Goal: Find specific page/section: Find specific page/section

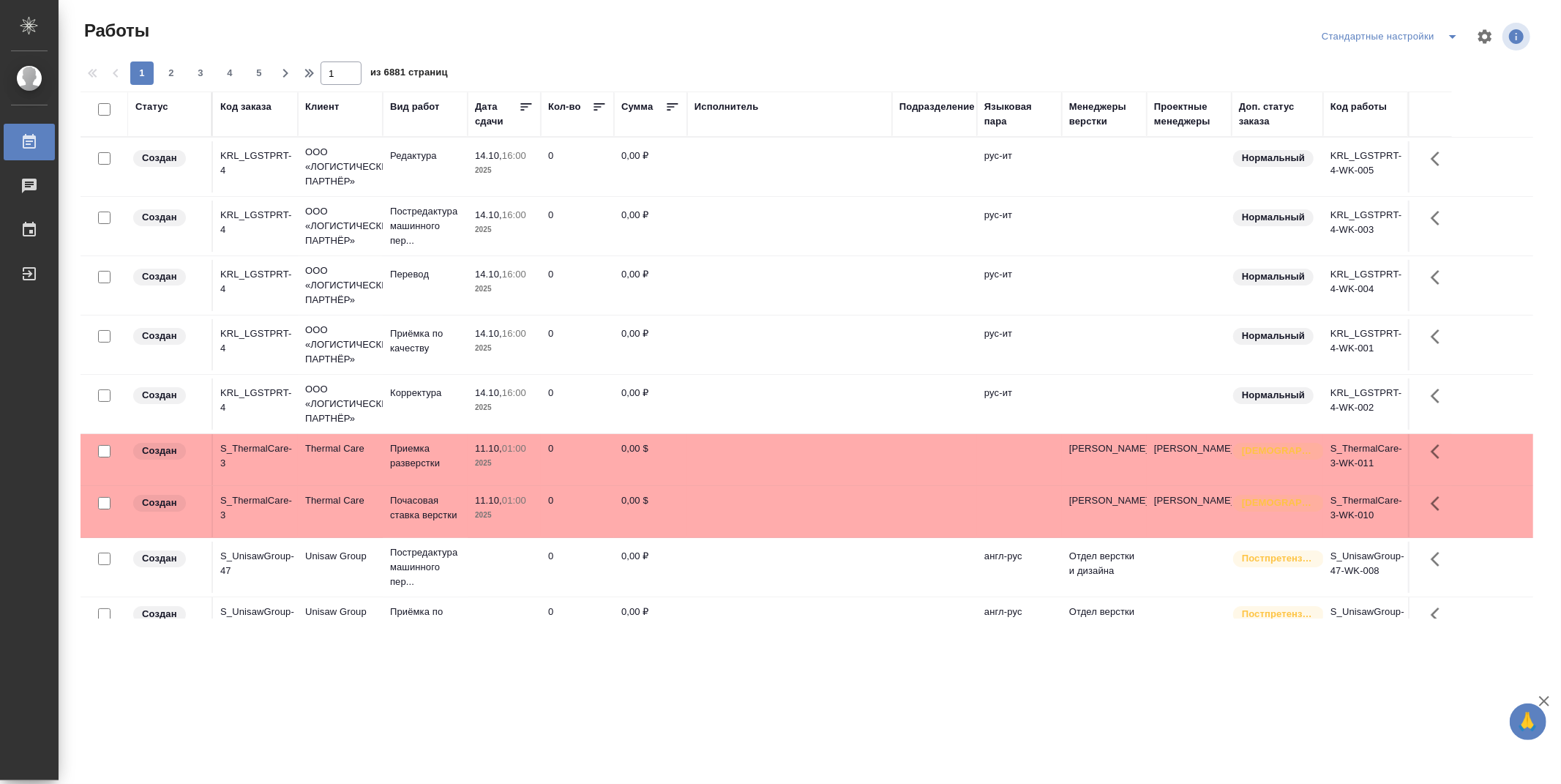
click at [952, 105] on div "Подразделение" at bounding box center [937, 107] width 76 height 14
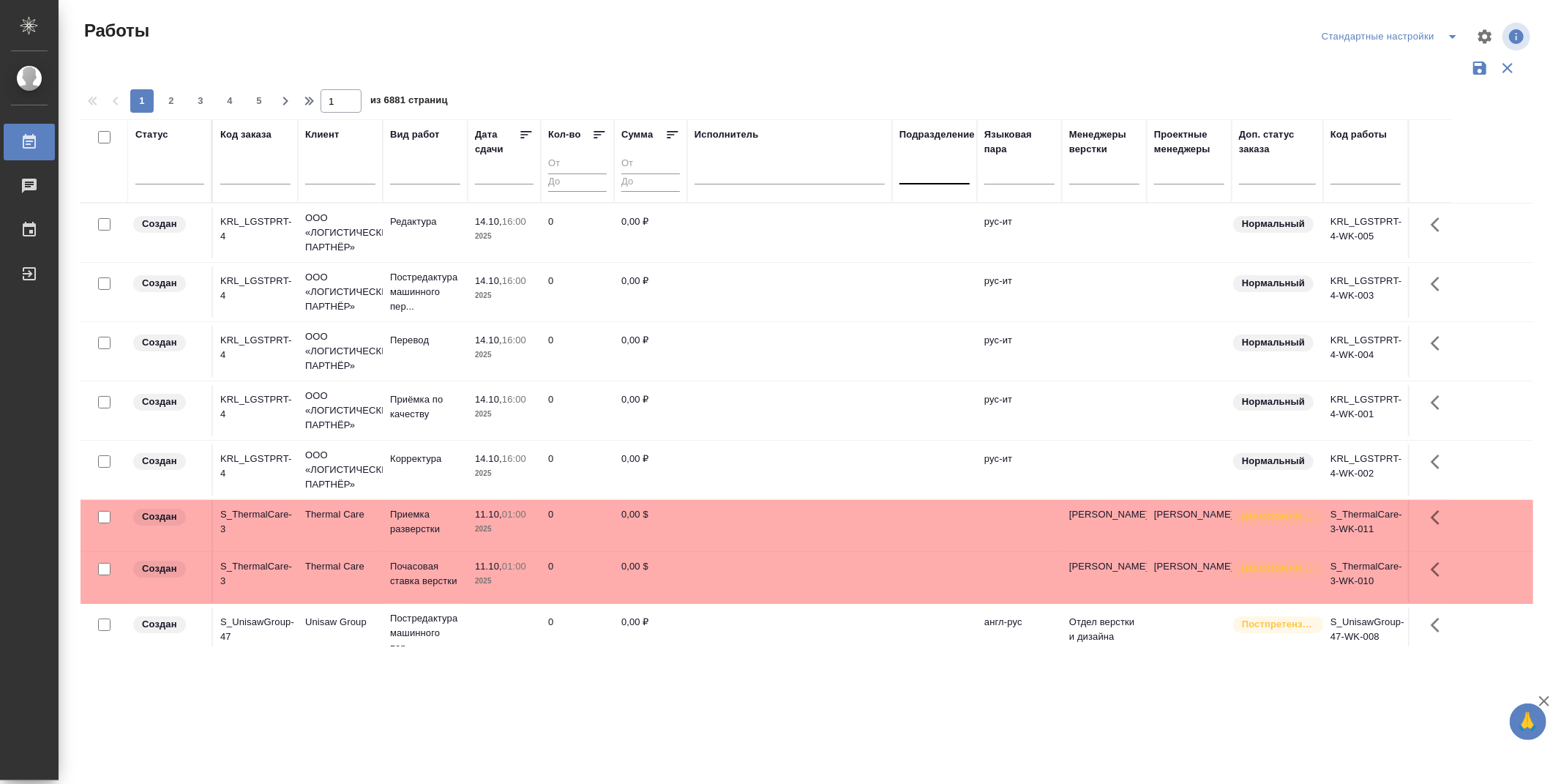
click at [944, 177] on div at bounding box center [934, 169] width 70 height 21
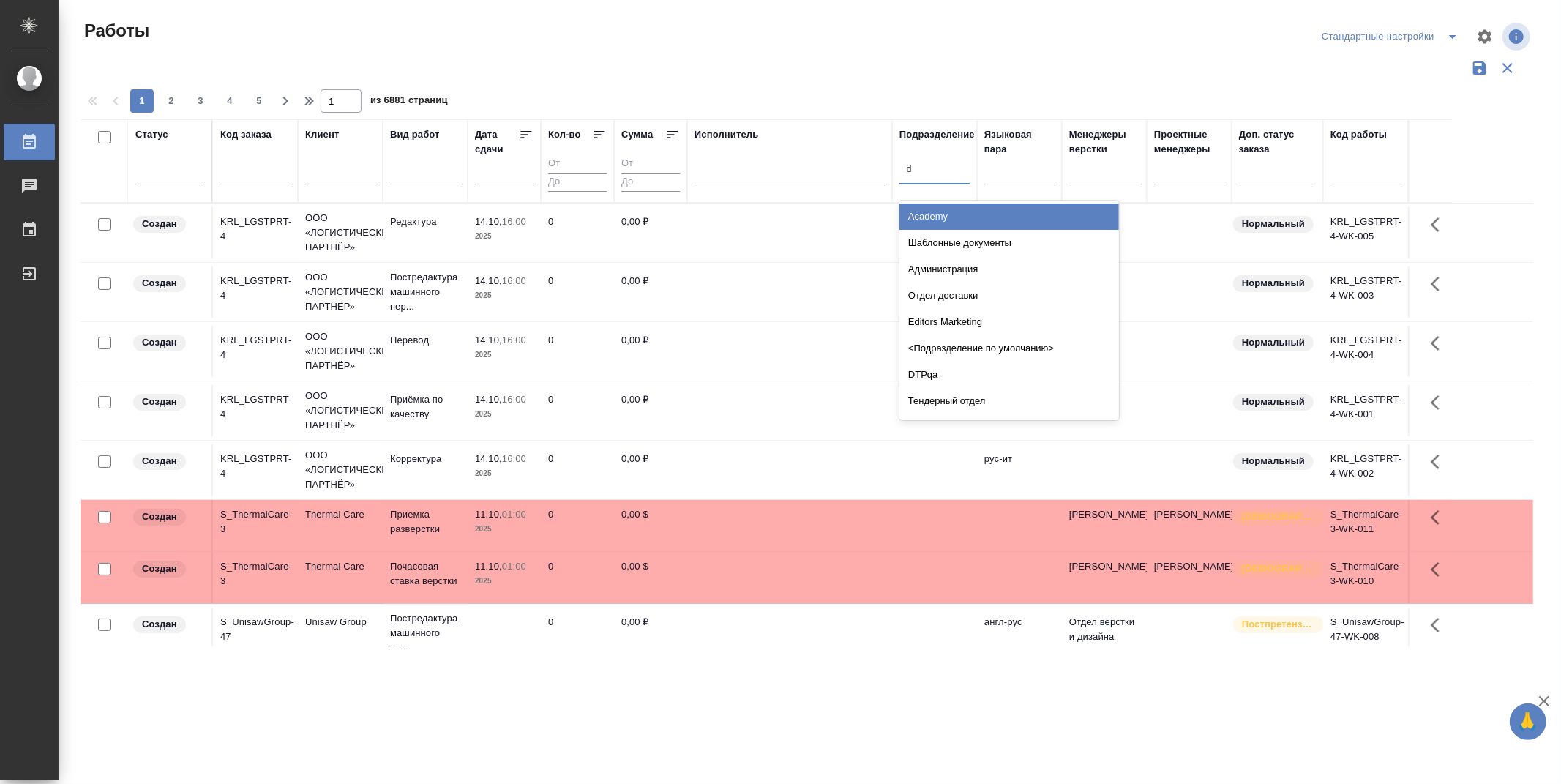
type input "dt"
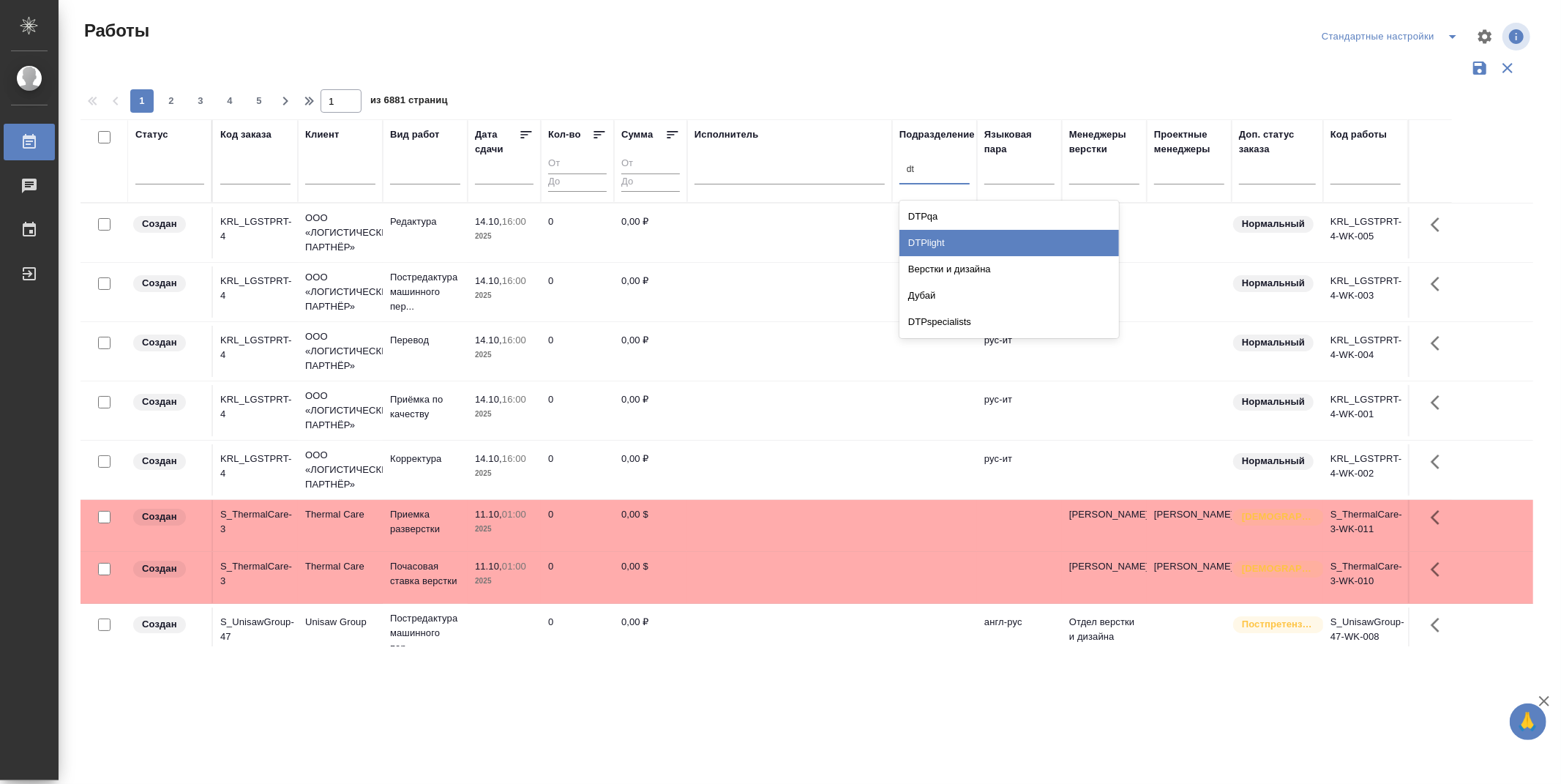
click at [944, 239] on div "DTPlight" at bounding box center [1008, 243] width 220 height 27
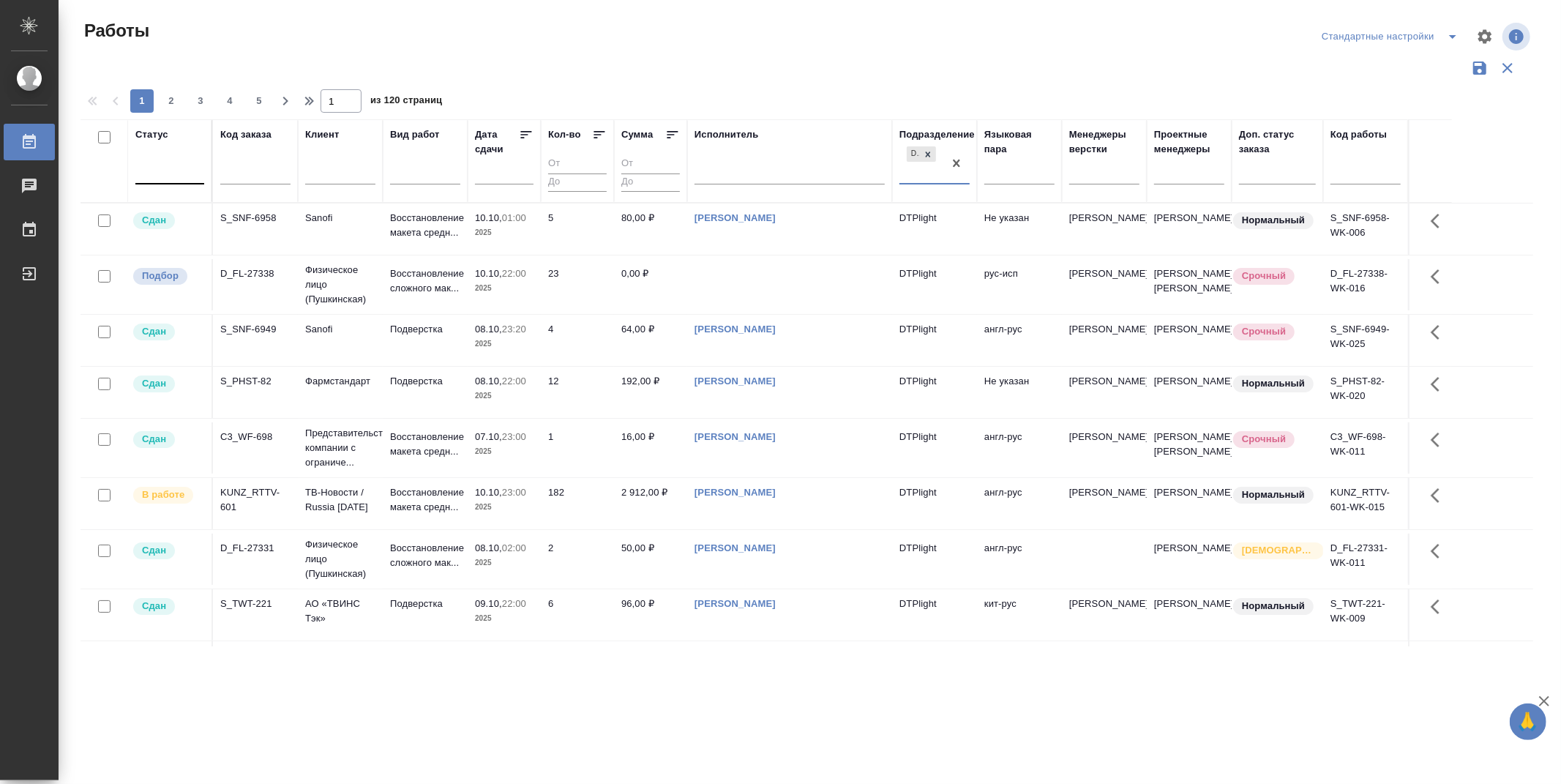
click at [150, 178] on div at bounding box center [170, 169] width 69 height 21
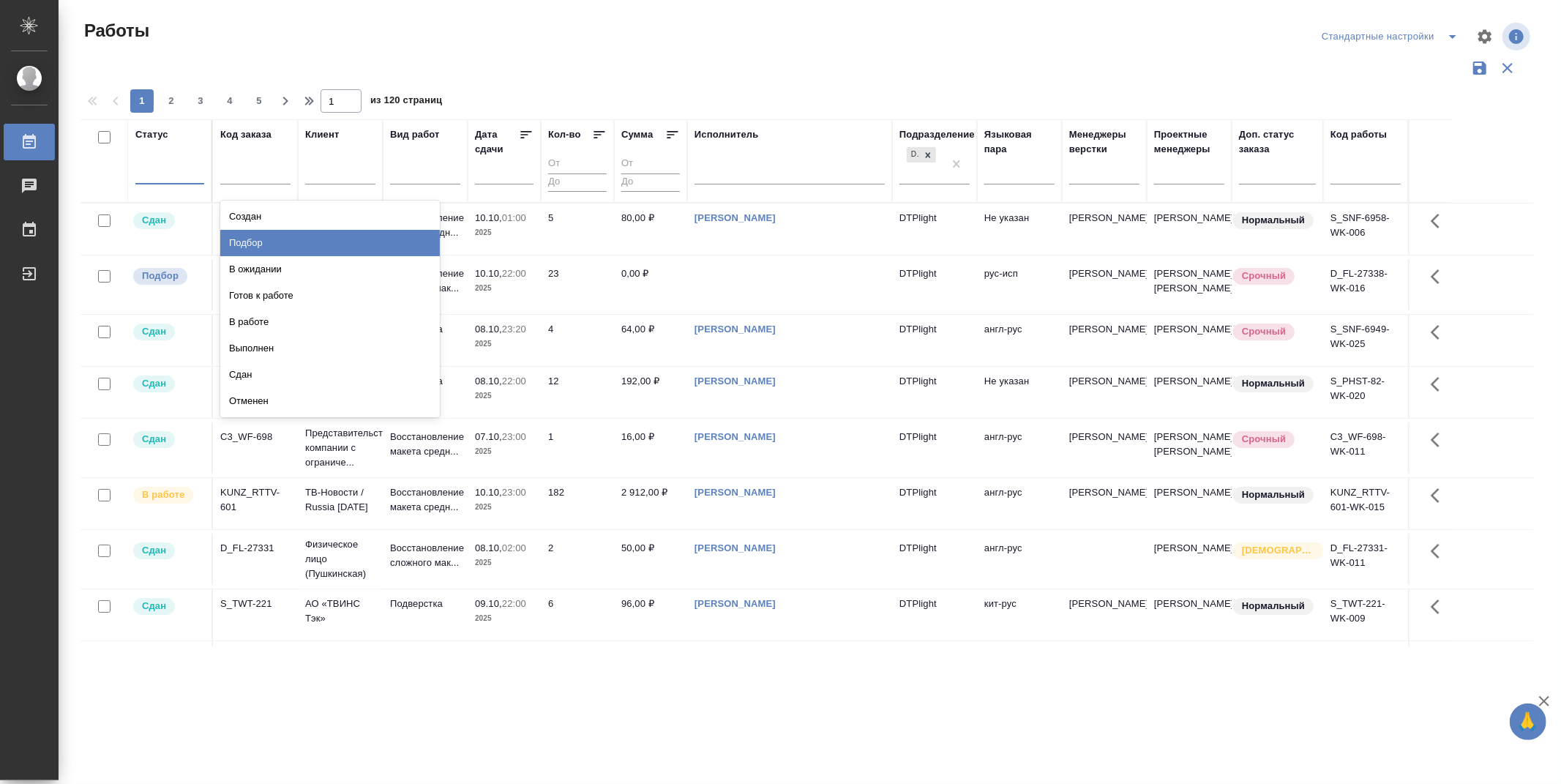
click at [422, 240] on div "Подбор" at bounding box center [330, 243] width 220 height 27
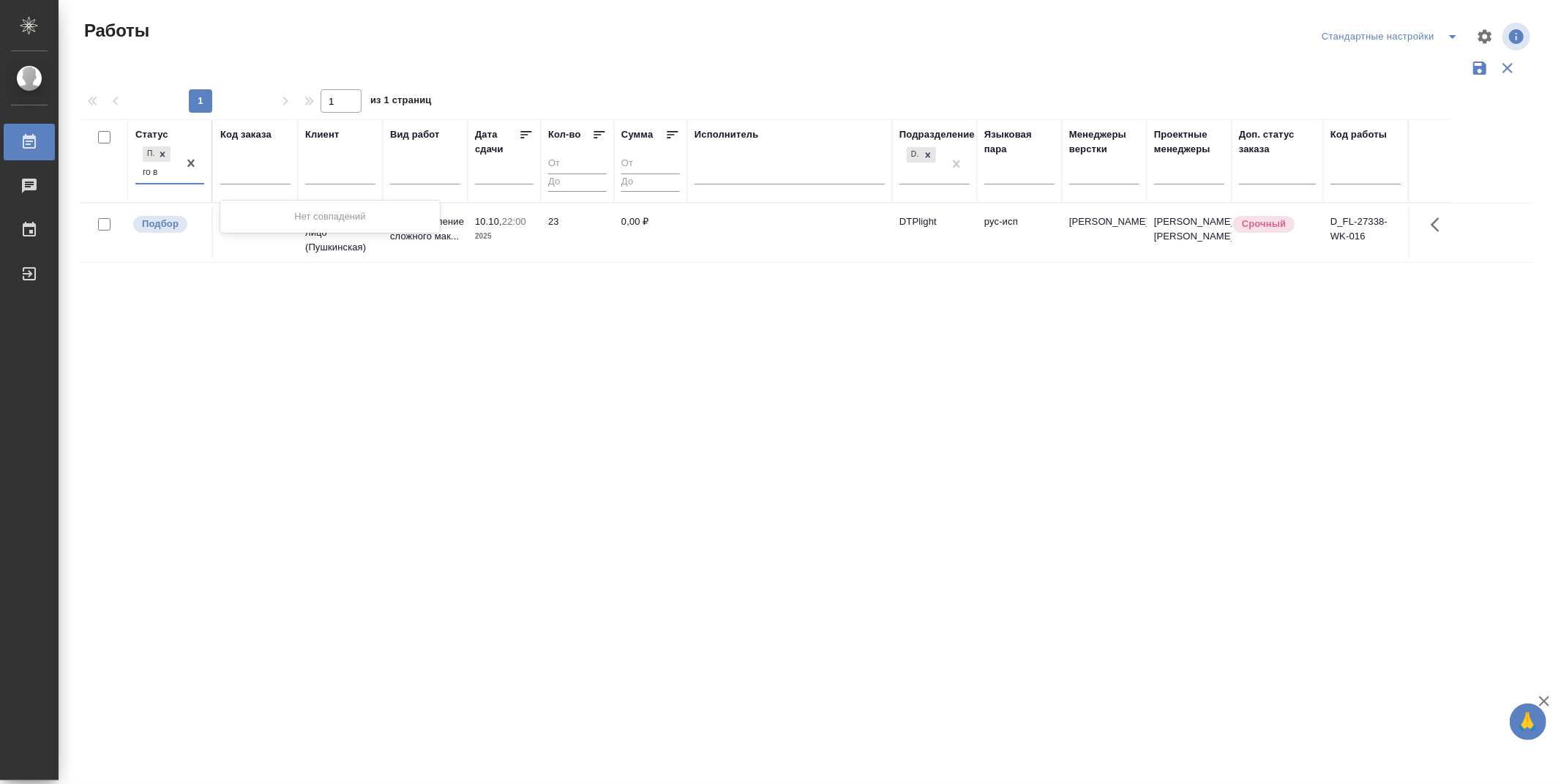
type input "го"
click at [261, 220] on div "Готов к работе" at bounding box center [330, 216] width 220 height 27
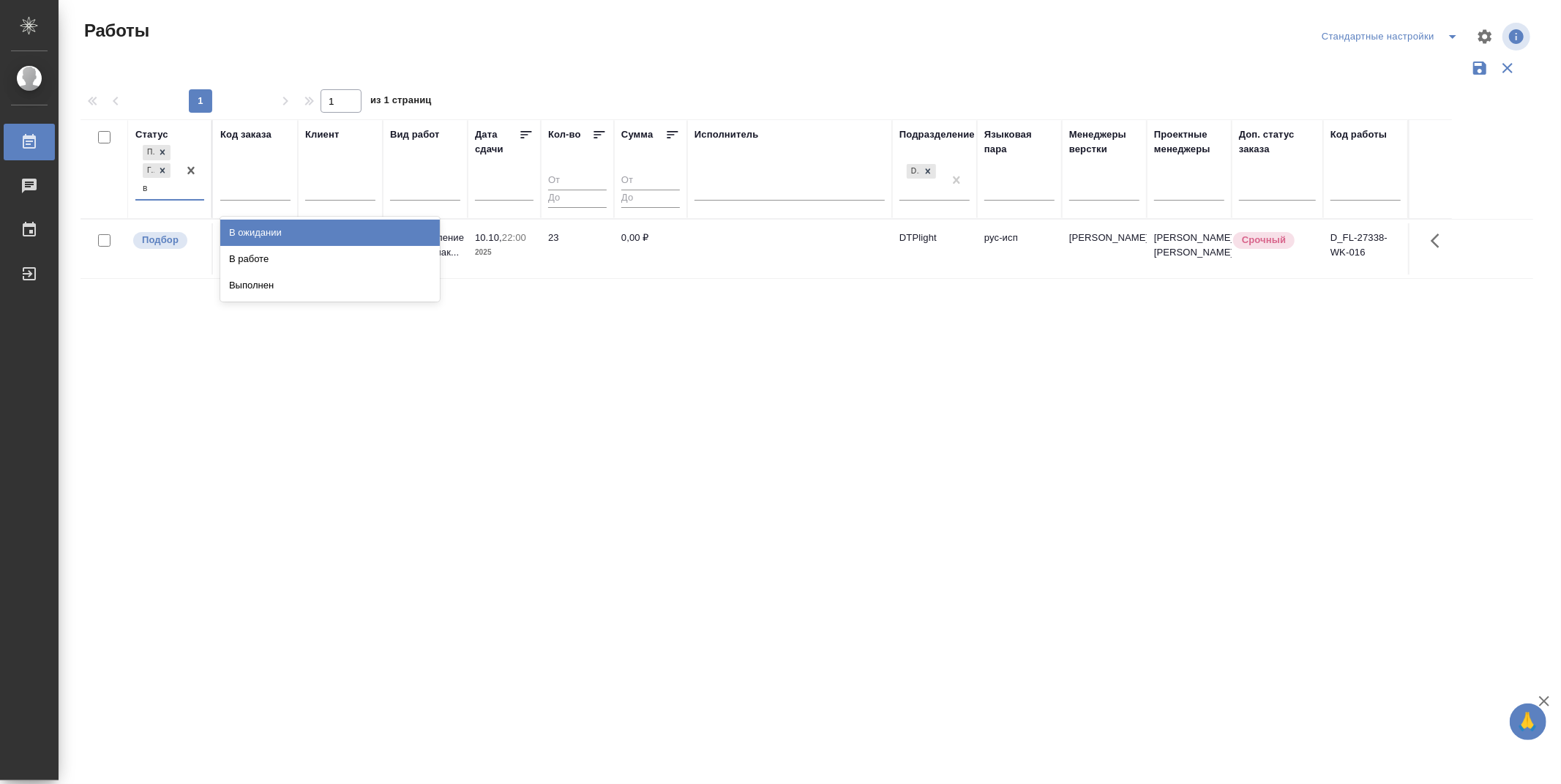
type input "в р"
click at [265, 224] on div "В работе" at bounding box center [330, 232] width 220 height 27
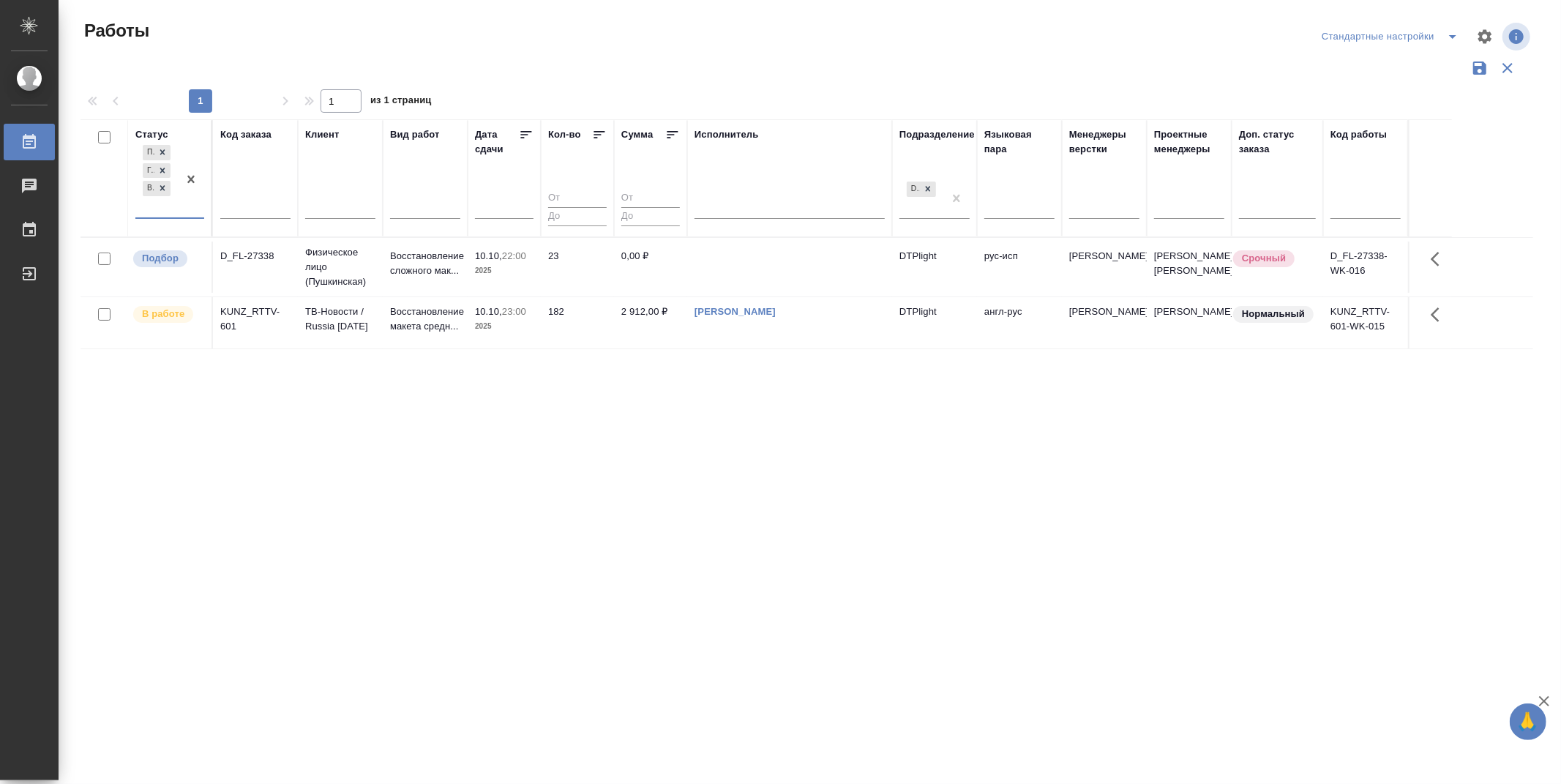
click at [521, 135] on icon at bounding box center [526, 134] width 14 height 14
